Goal: Transaction & Acquisition: Purchase product/service

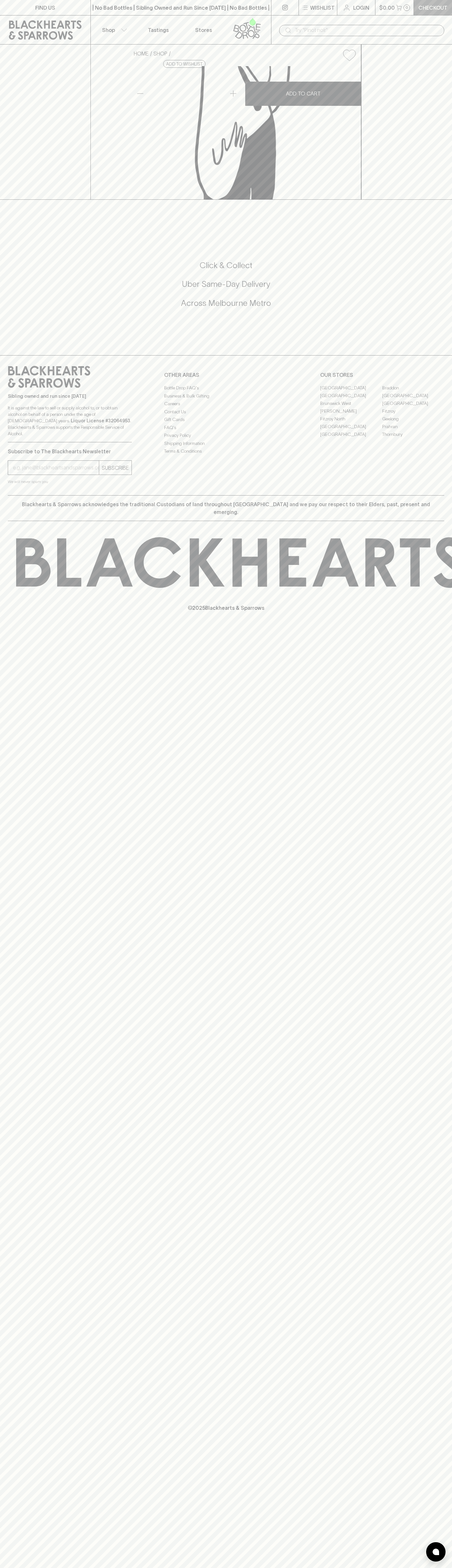
click at [422, 7] on p "Checkout" at bounding box center [433, 7] width 29 height 8
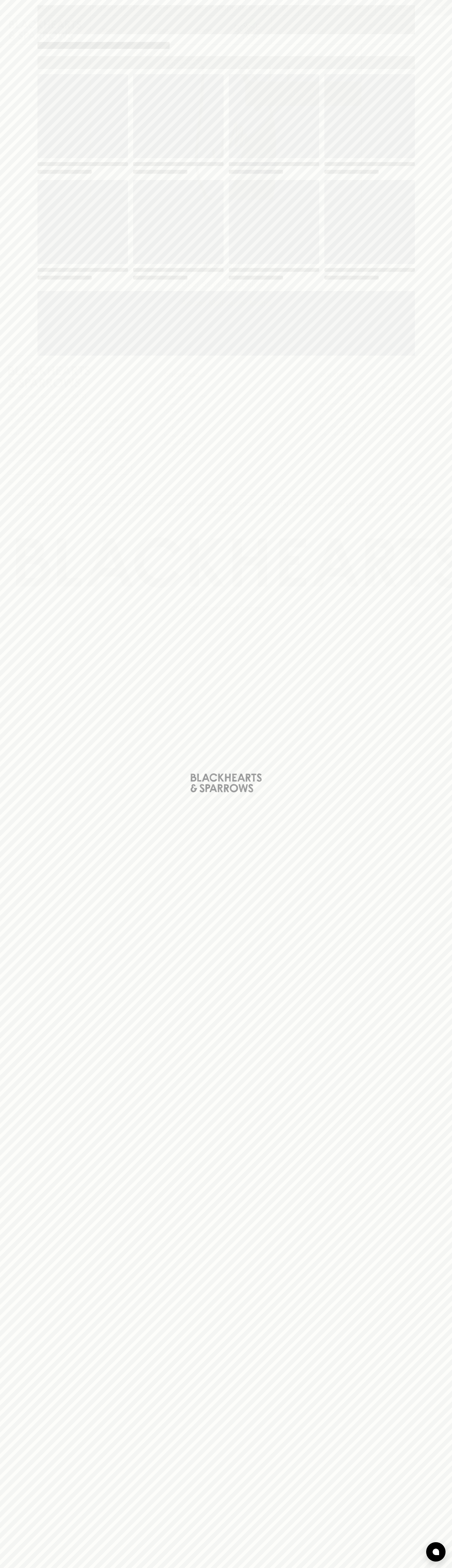
click at [144, 1567] on html "FIND US | No Bad Bottles | Sibling Owned and Run Since [DATE] | No Bad Bottles …" at bounding box center [226, 784] width 452 height 1568
click at [3, 905] on div "Loading" at bounding box center [226, 784] width 452 height 1568
